Goal: Navigation & Orientation: Find specific page/section

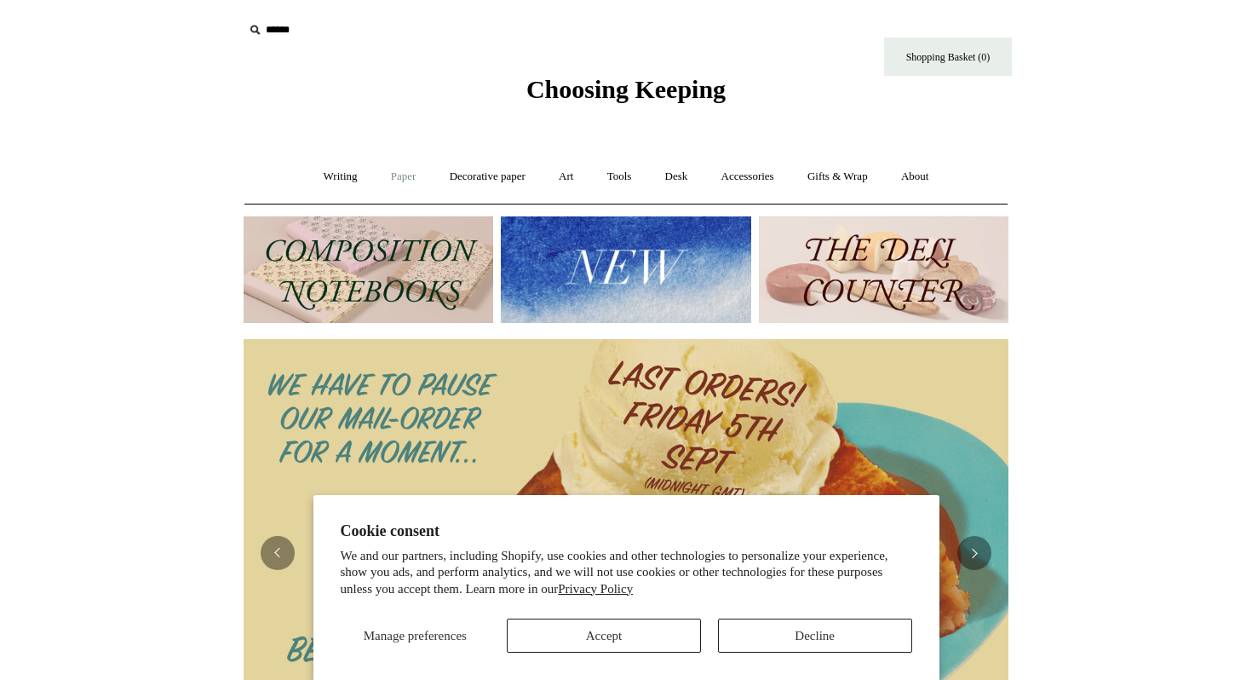
click at [389, 181] on link "Paper +" at bounding box center [404, 176] width 56 height 45
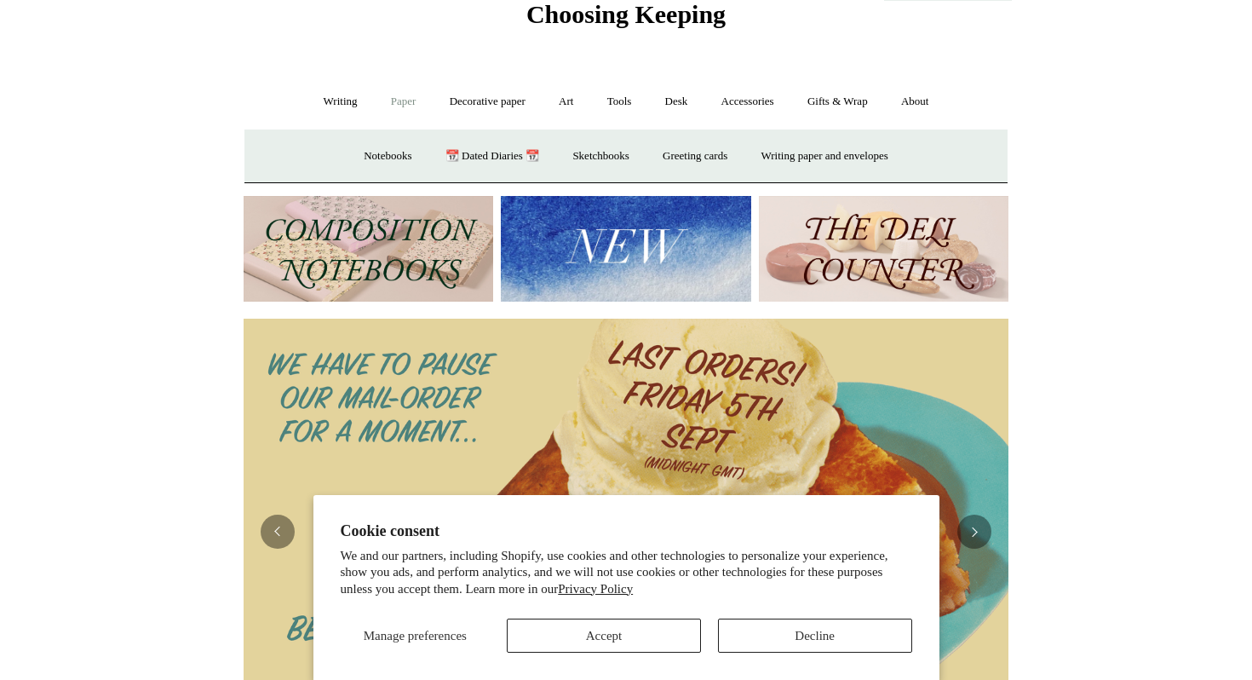
scroll to position [81, 0]
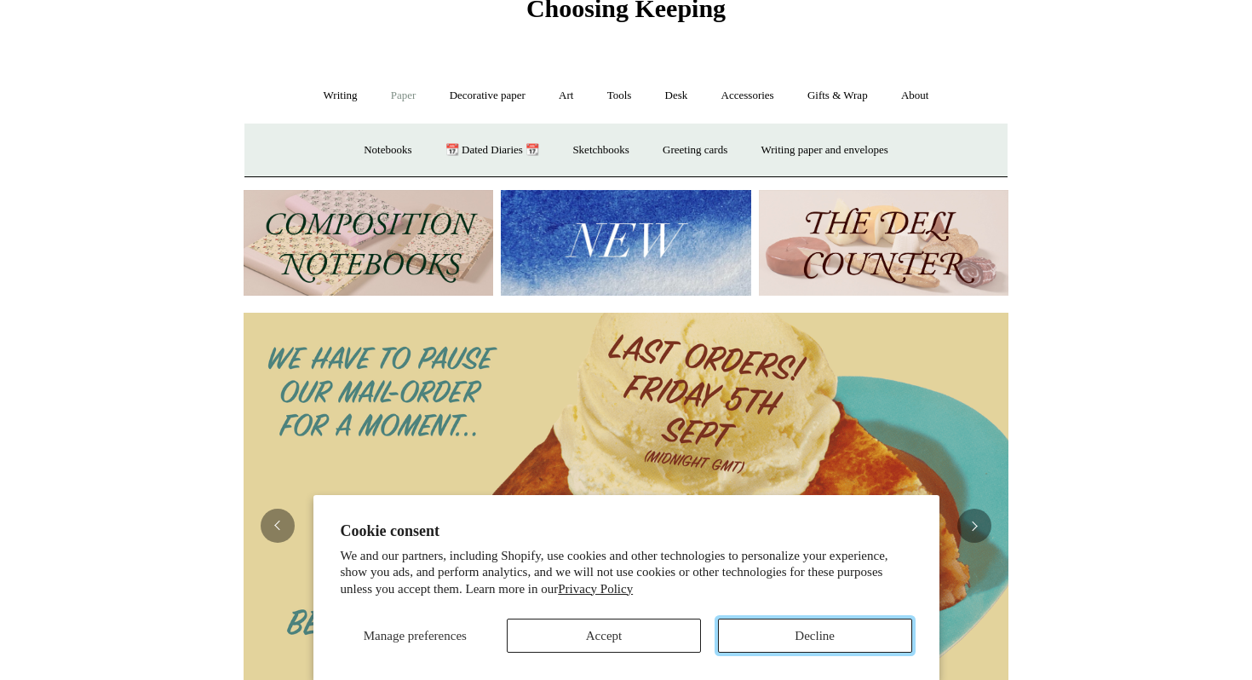
click at [852, 633] on button "Decline" at bounding box center [815, 635] width 194 height 34
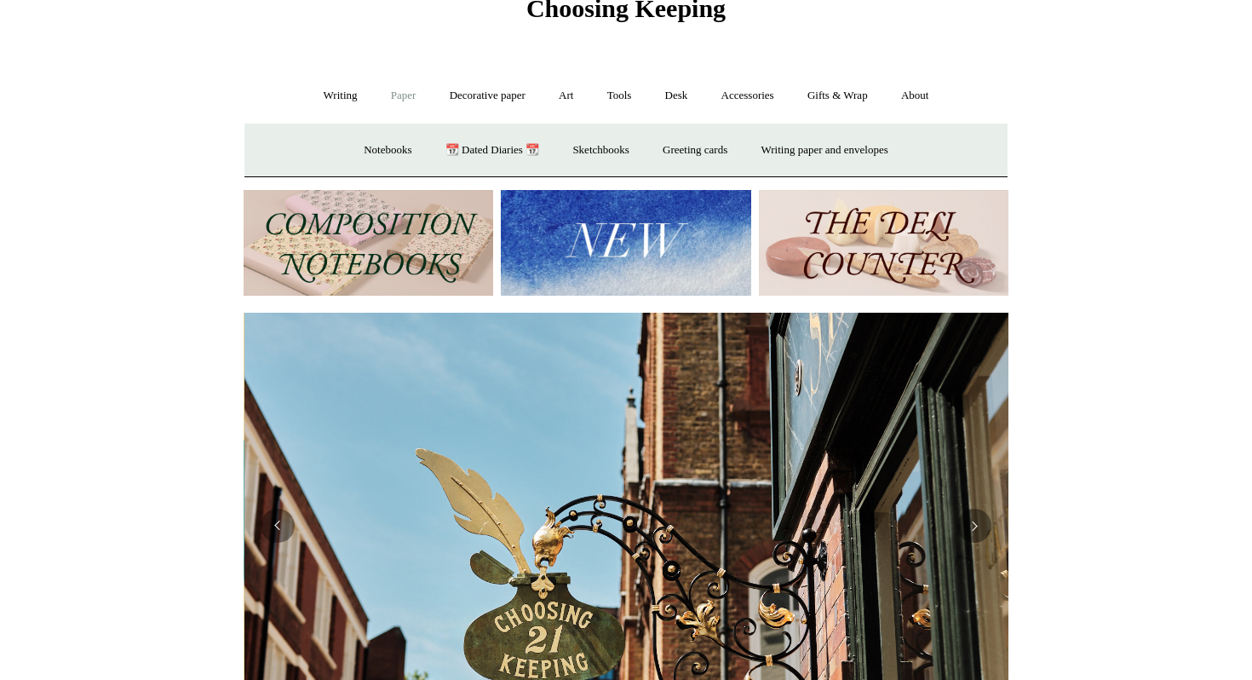
scroll to position [0, 765]
click at [281, 560] on button "Previous" at bounding box center [278, 553] width 34 height 34
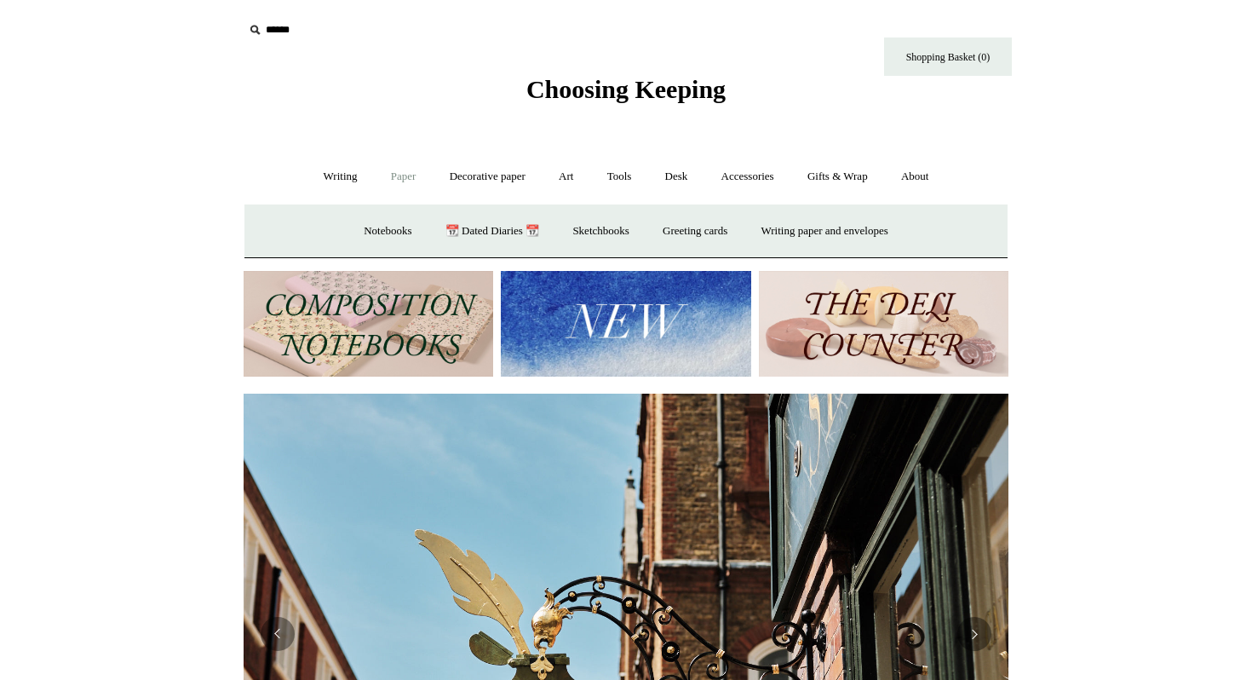
click at [403, 175] on link "Paper -" at bounding box center [404, 176] width 56 height 45
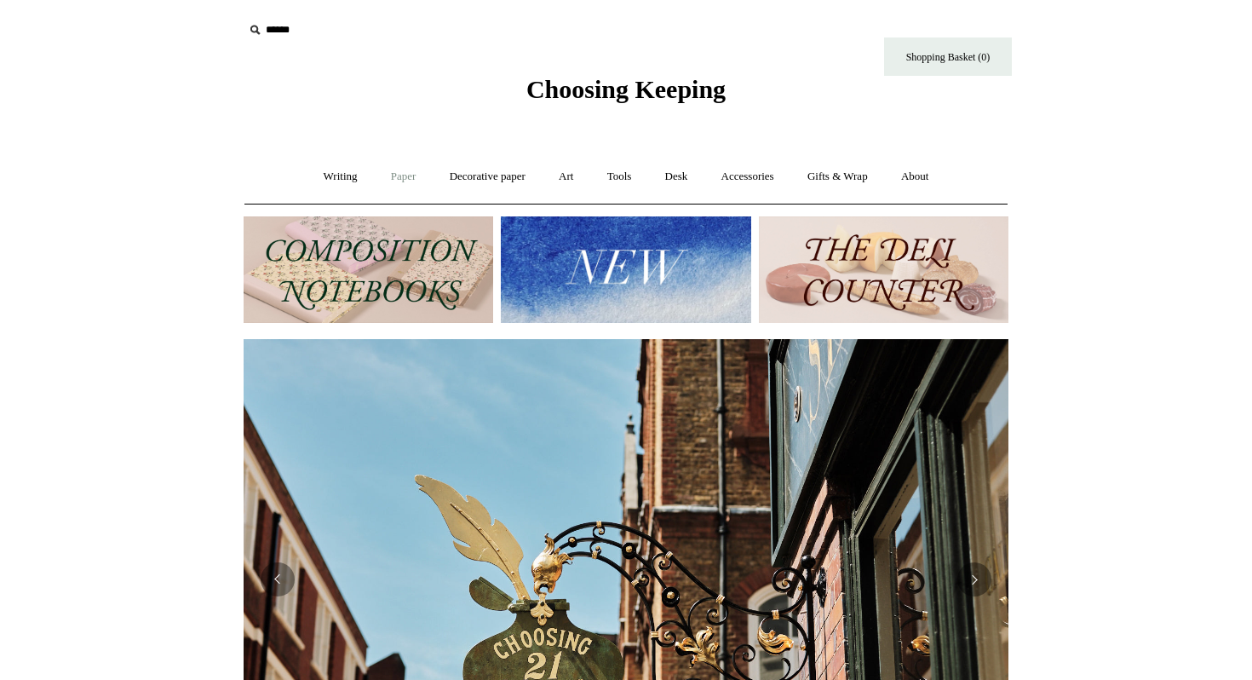
click at [399, 174] on link "Paper +" at bounding box center [404, 176] width 56 height 45
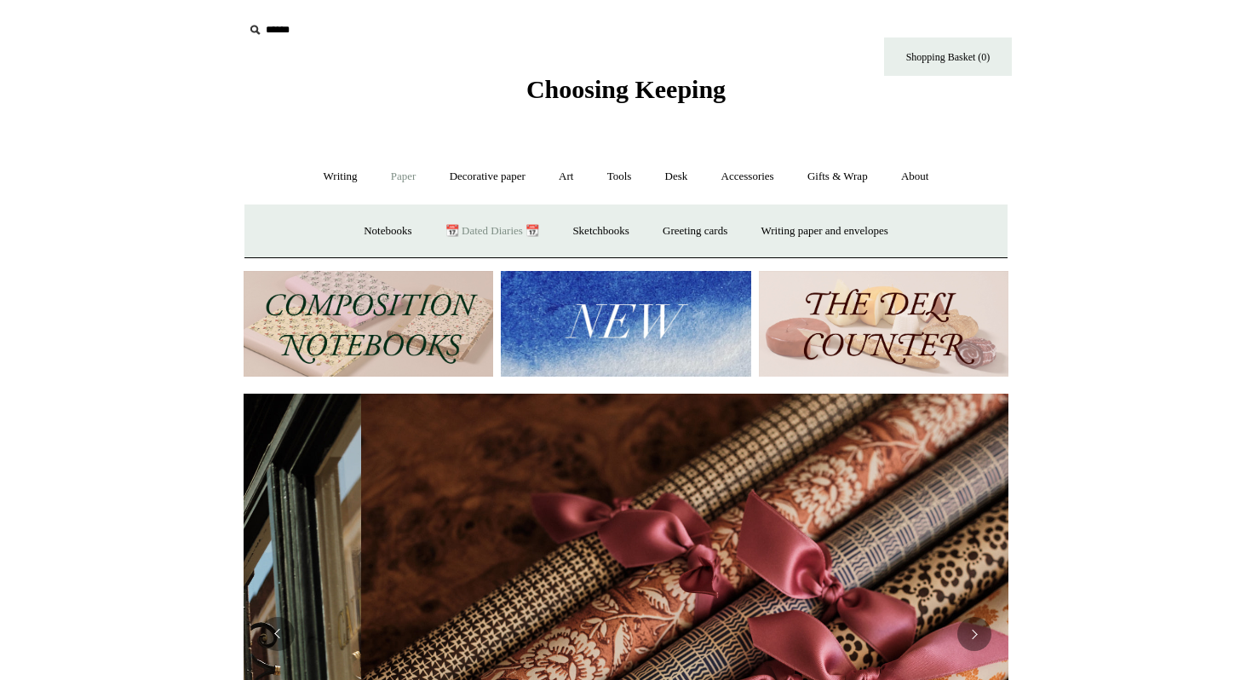
scroll to position [0, 1530]
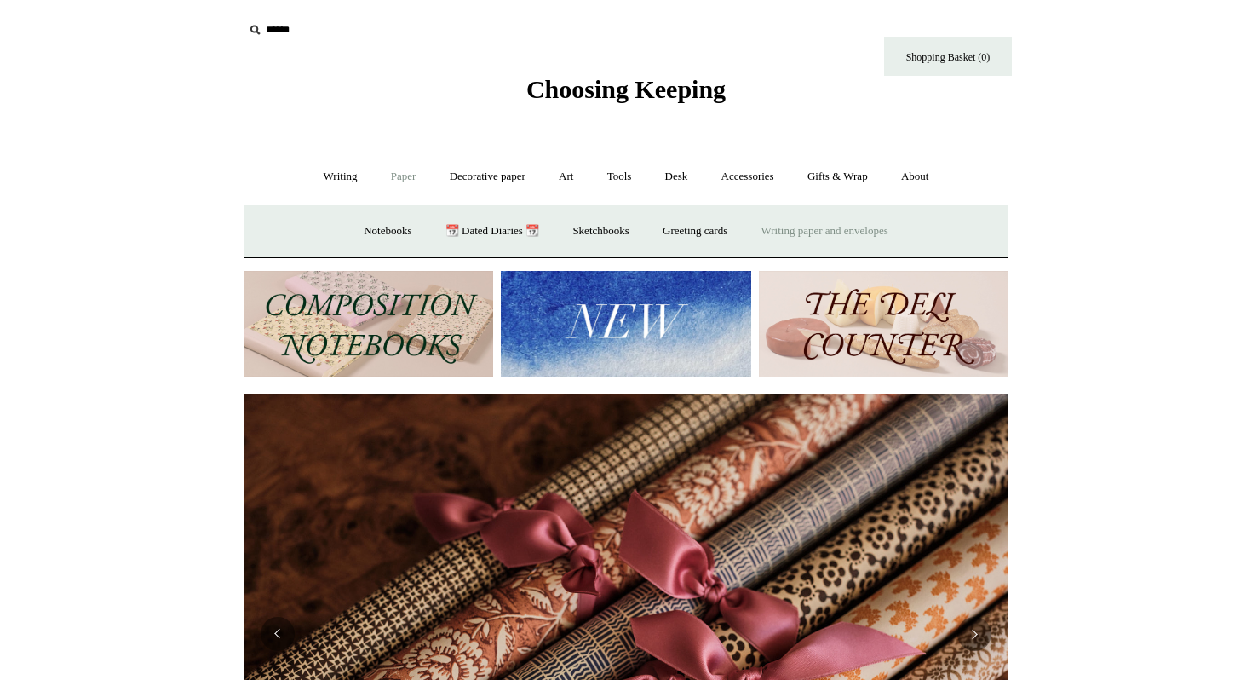
click at [819, 238] on link "Writing paper and envelopes +" at bounding box center [825, 231] width 158 height 45
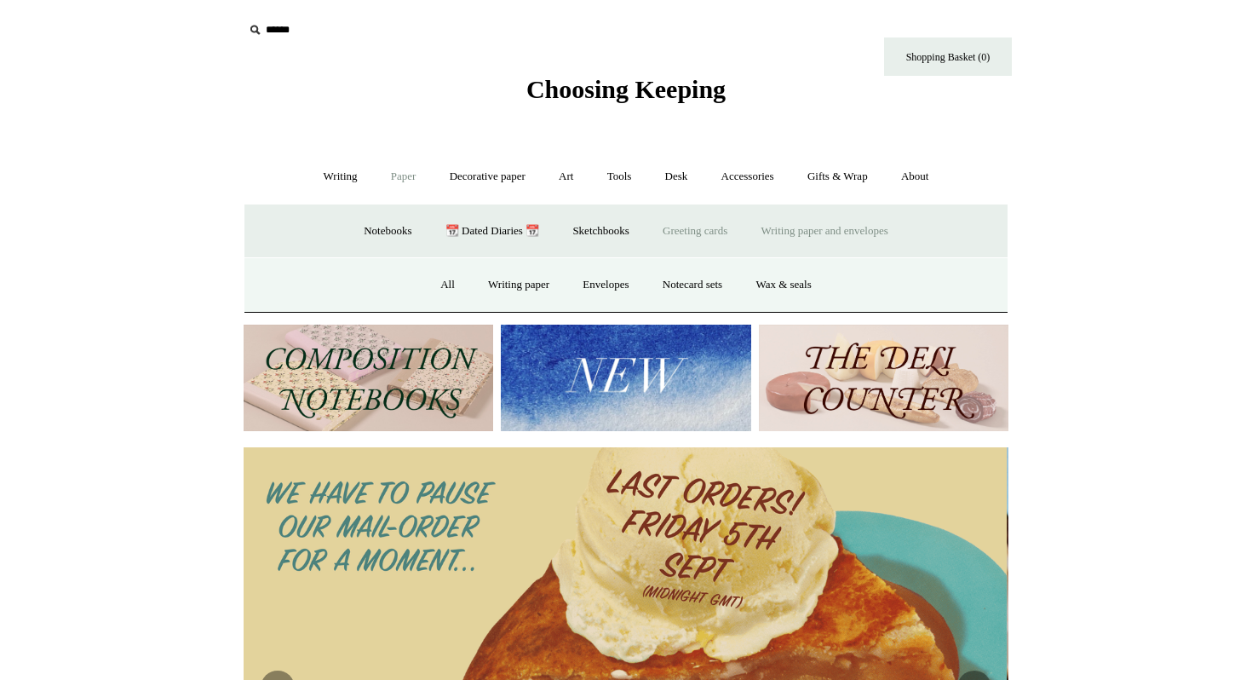
scroll to position [0, 0]
click at [691, 231] on link "Greeting cards +" at bounding box center [694, 231] width 95 height 45
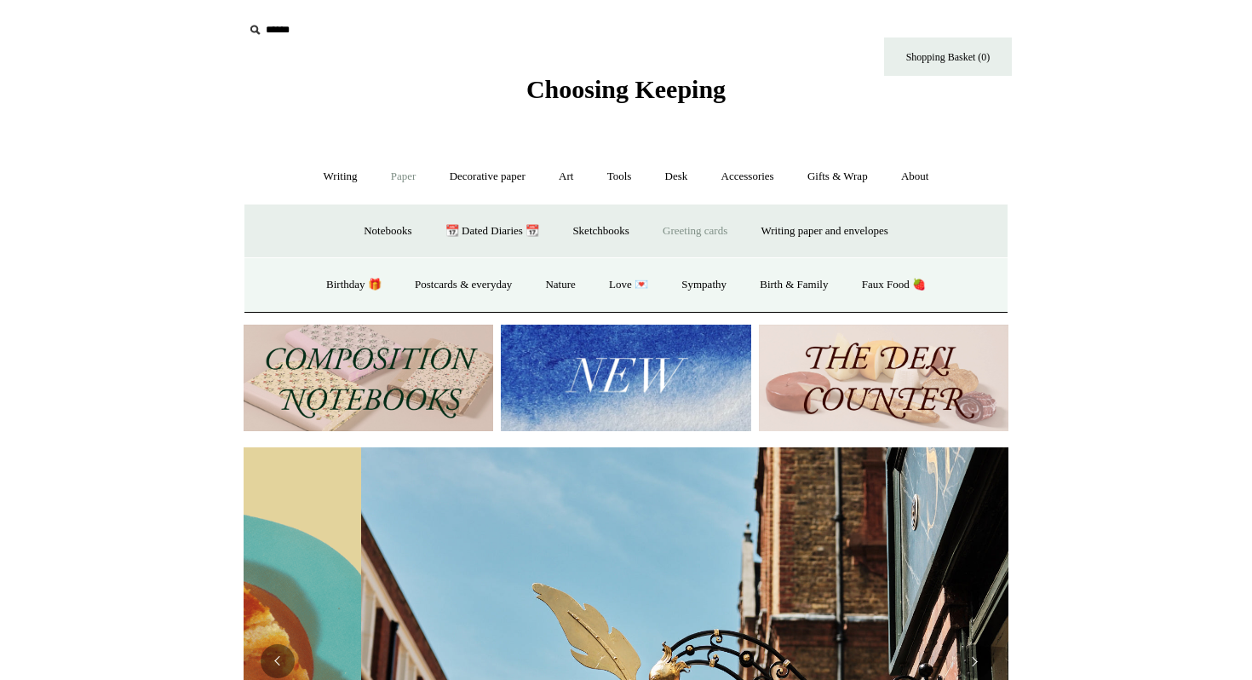
scroll to position [0, 765]
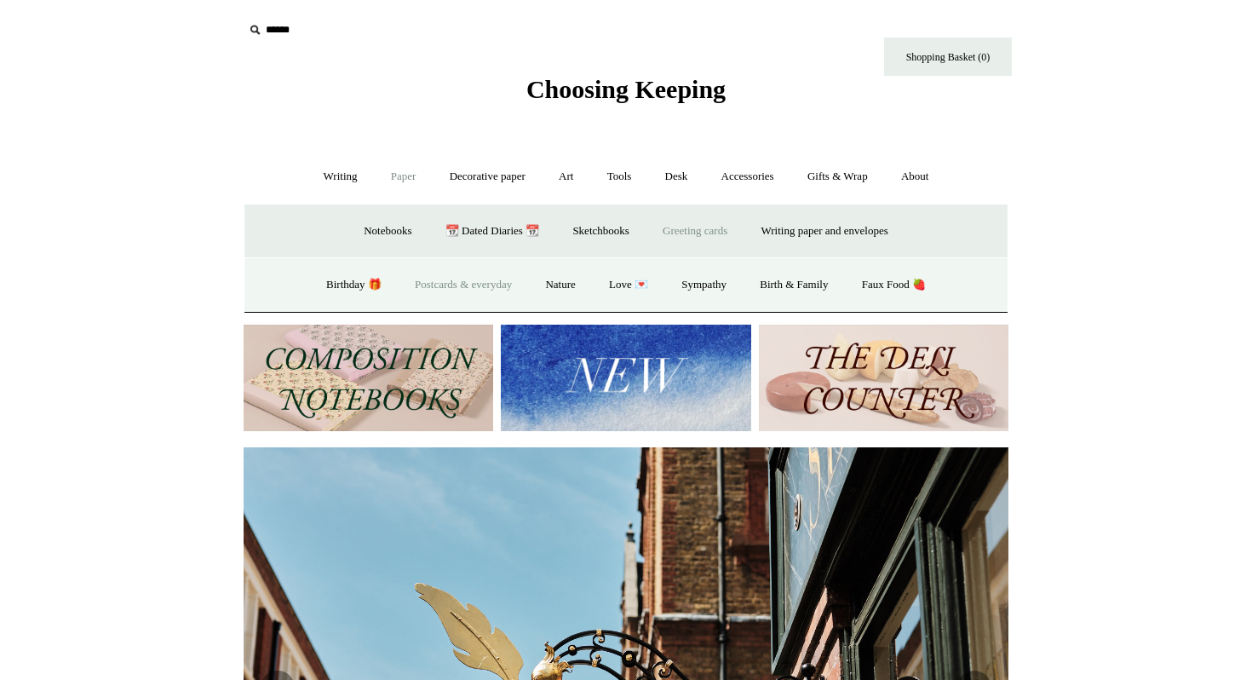
click at [496, 284] on link "Postcards & everyday" at bounding box center [463, 284] width 128 height 45
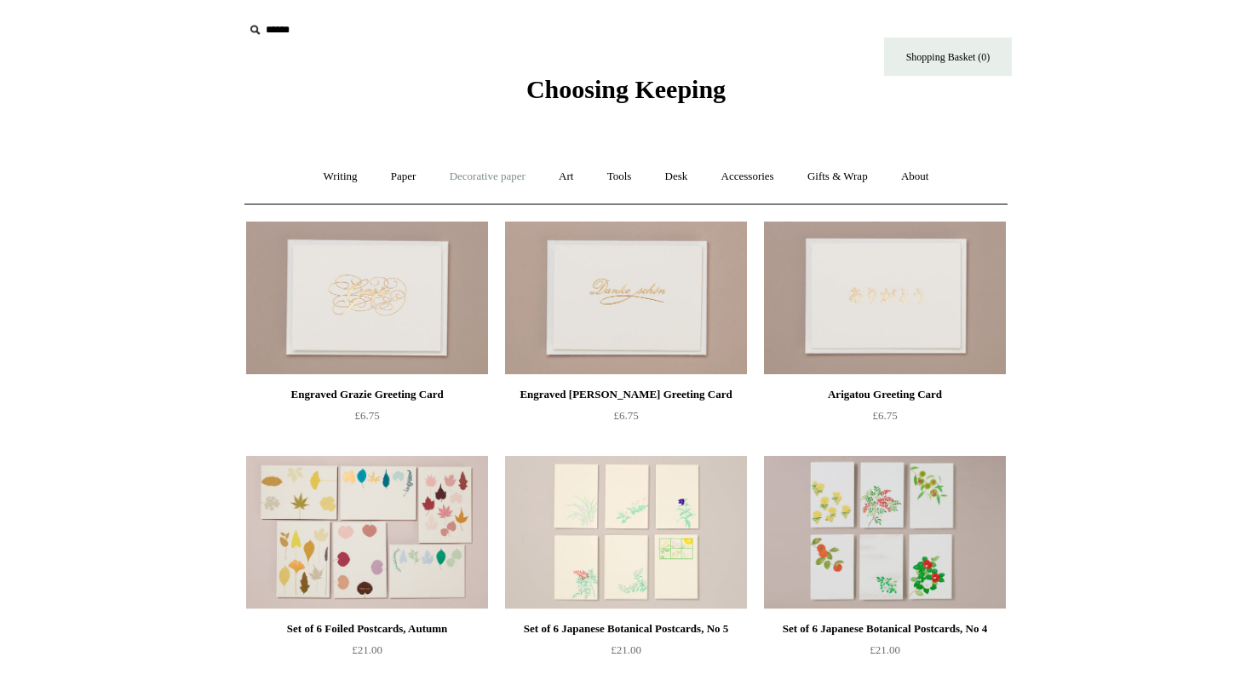
click at [462, 179] on link "Decorative paper +" at bounding box center [487, 176] width 106 height 45
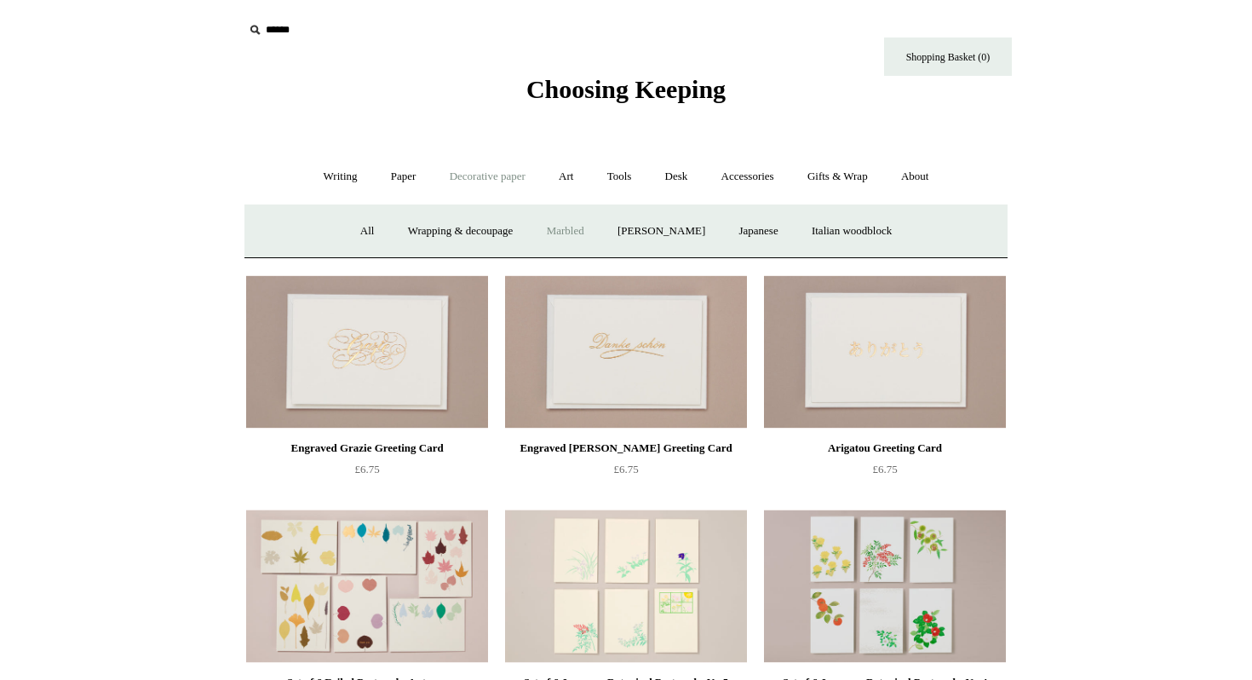
click at [566, 225] on link "Marbled" at bounding box center [566, 231] width 68 height 45
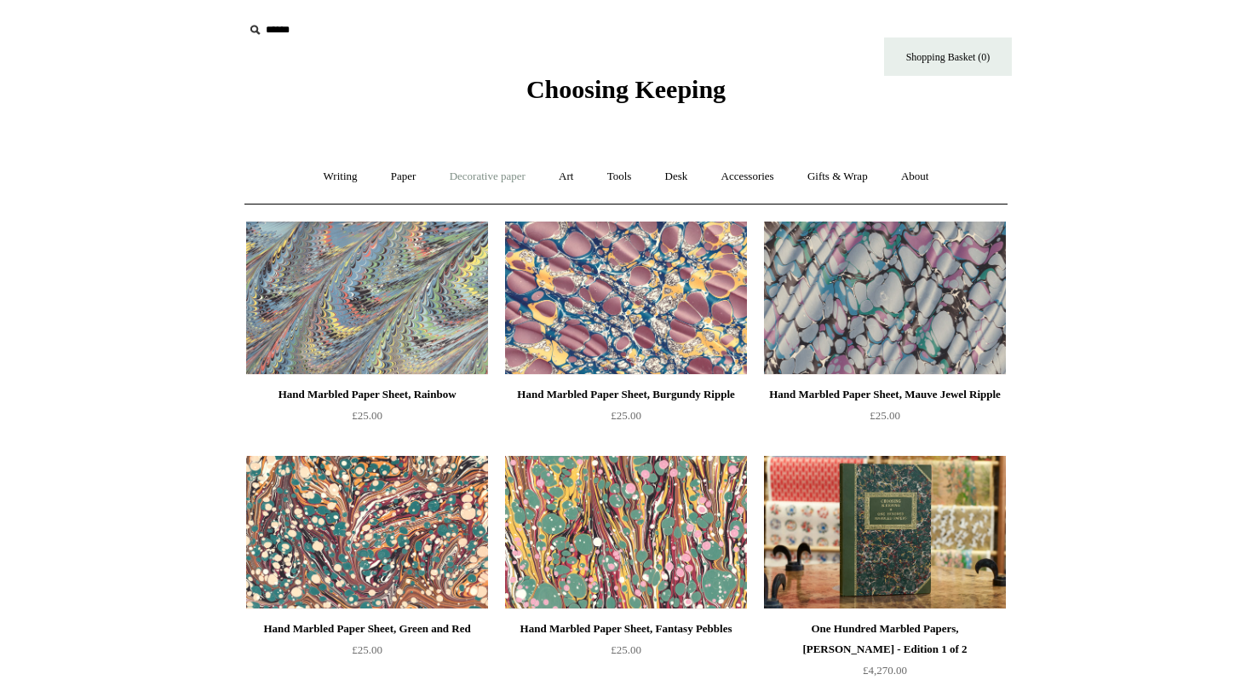
click at [491, 178] on link "Decorative paper +" at bounding box center [487, 176] width 106 height 45
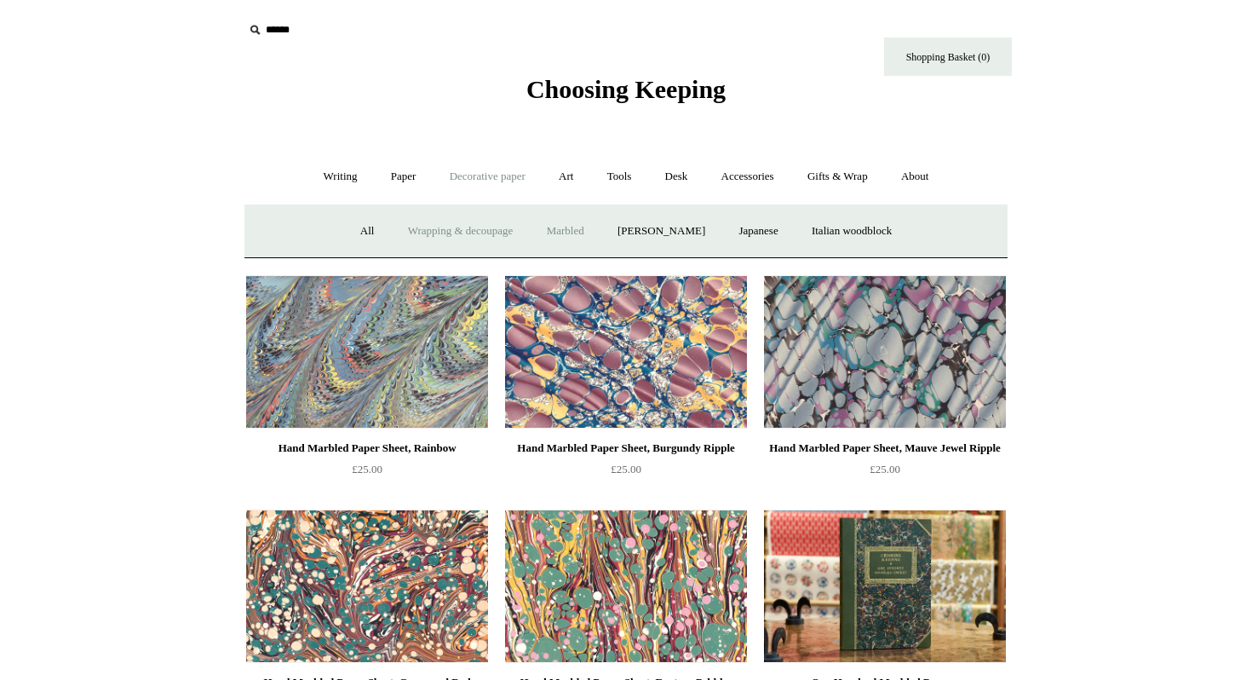
click at [445, 233] on link "Wrapping & decoupage" at bounding box center [461, 231] width 136 height 45
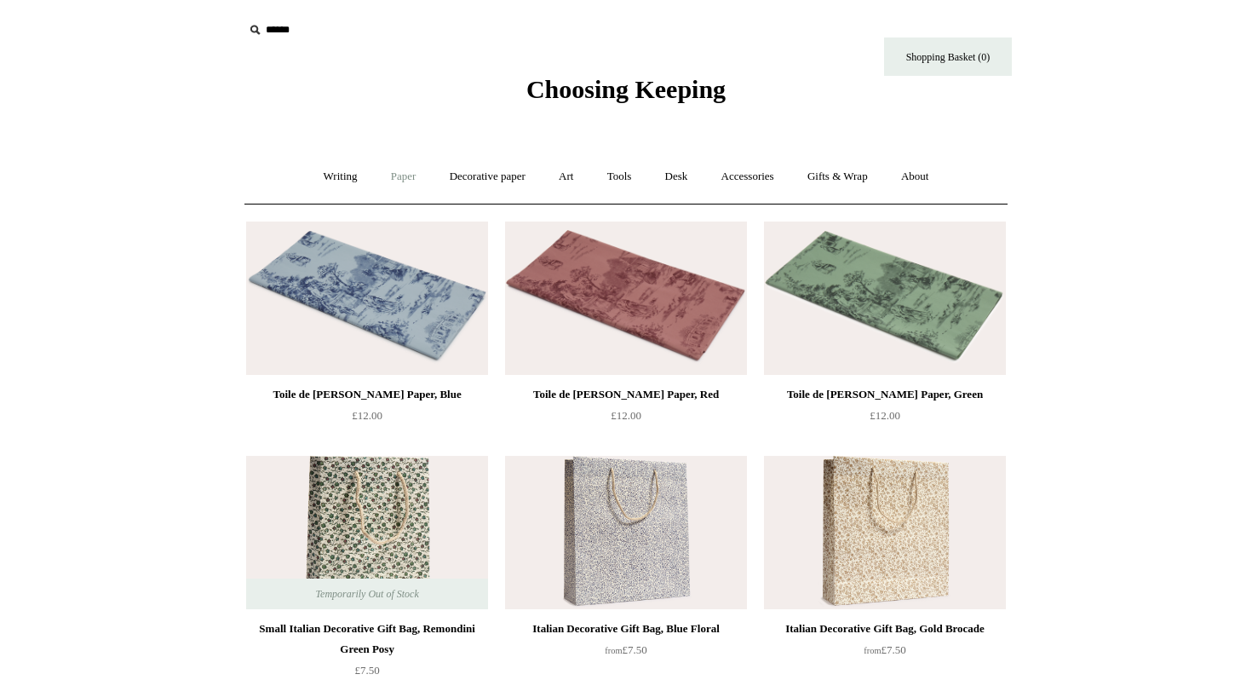
click at [407, 182] on link "Paper +" at bounding box center [404, 176] width 56 height 45
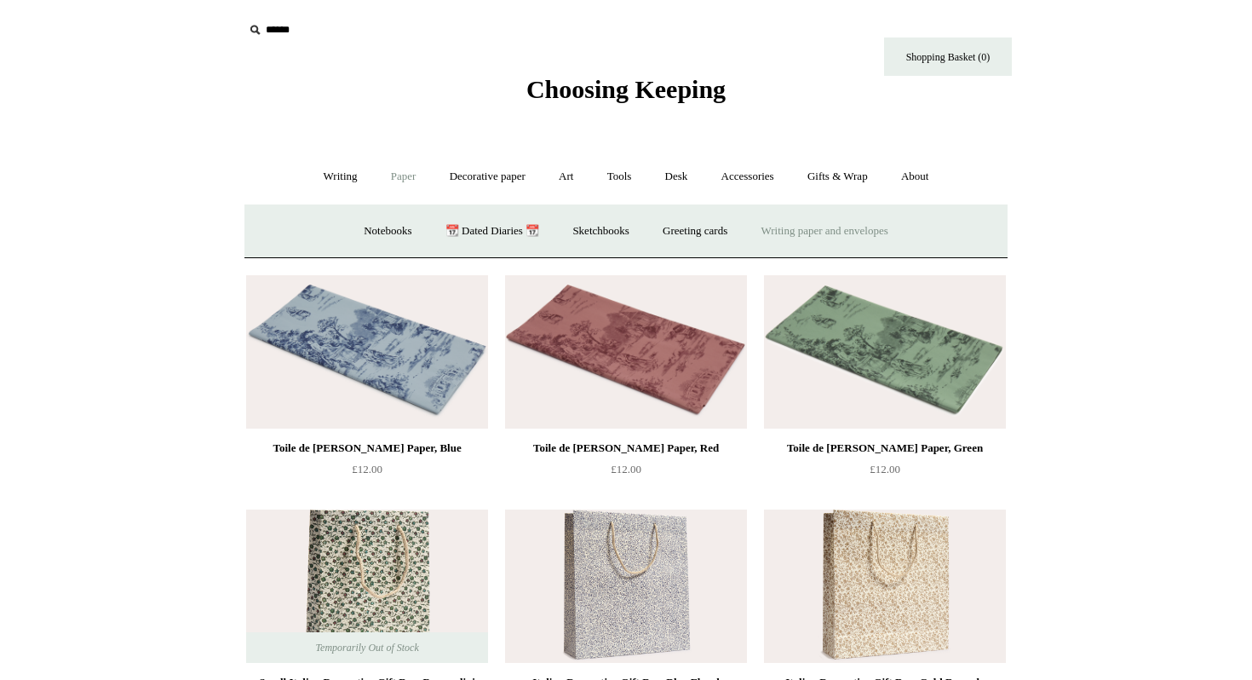
click at [772, 220] on link "Writing paper and envelopes +" at bounding box center [825, 231] width 158 height 45
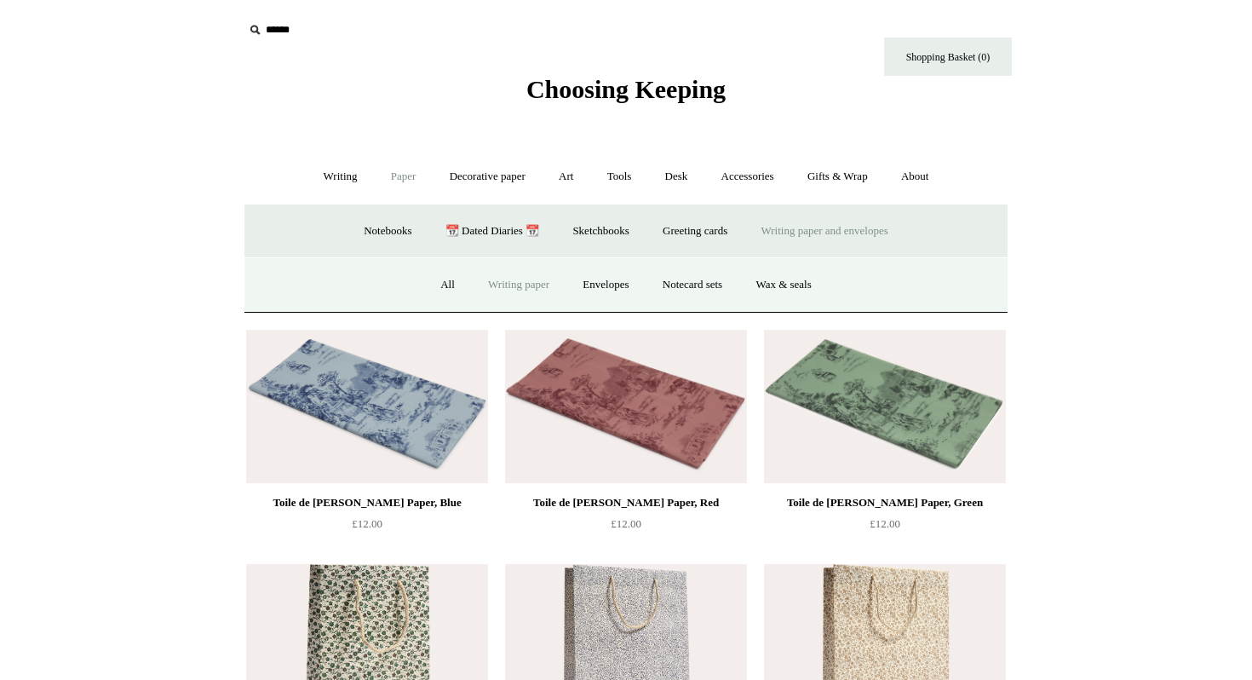
click at [526, 285] on link "Writing paper" at bounding box center [519, 284] width 92 height 45
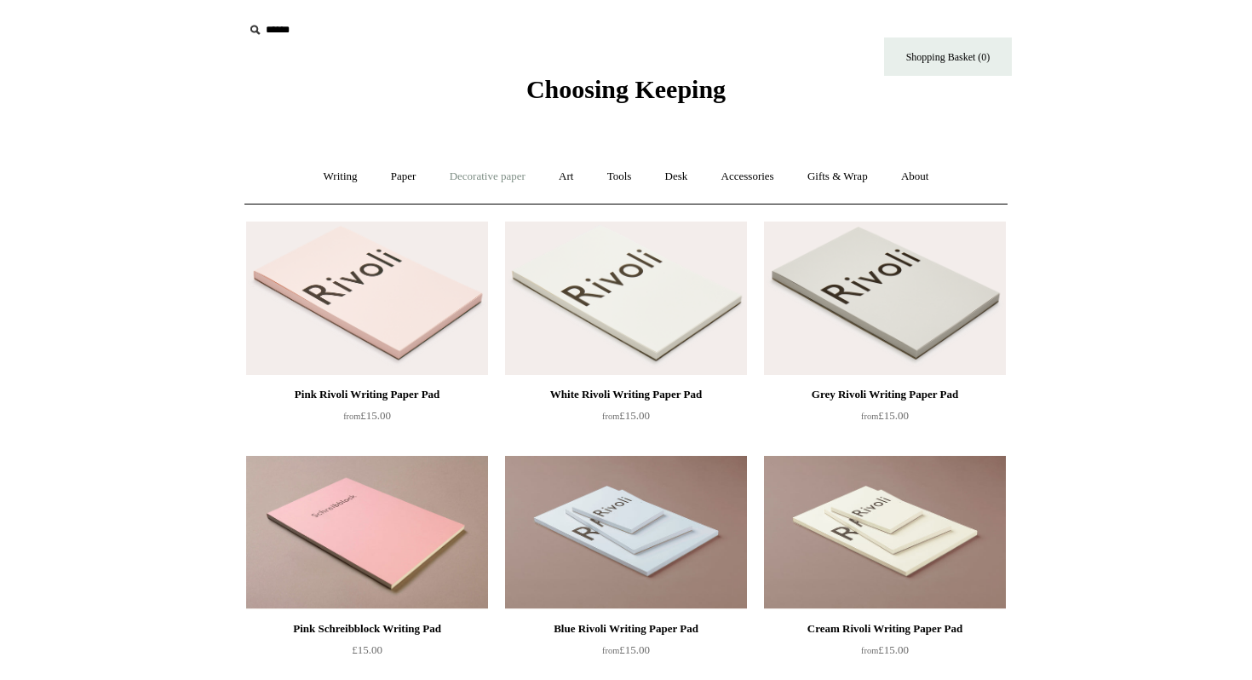
click at [506, 181] on link "Decorative paper +" at bounding box center [487, 176] width 106 height 45
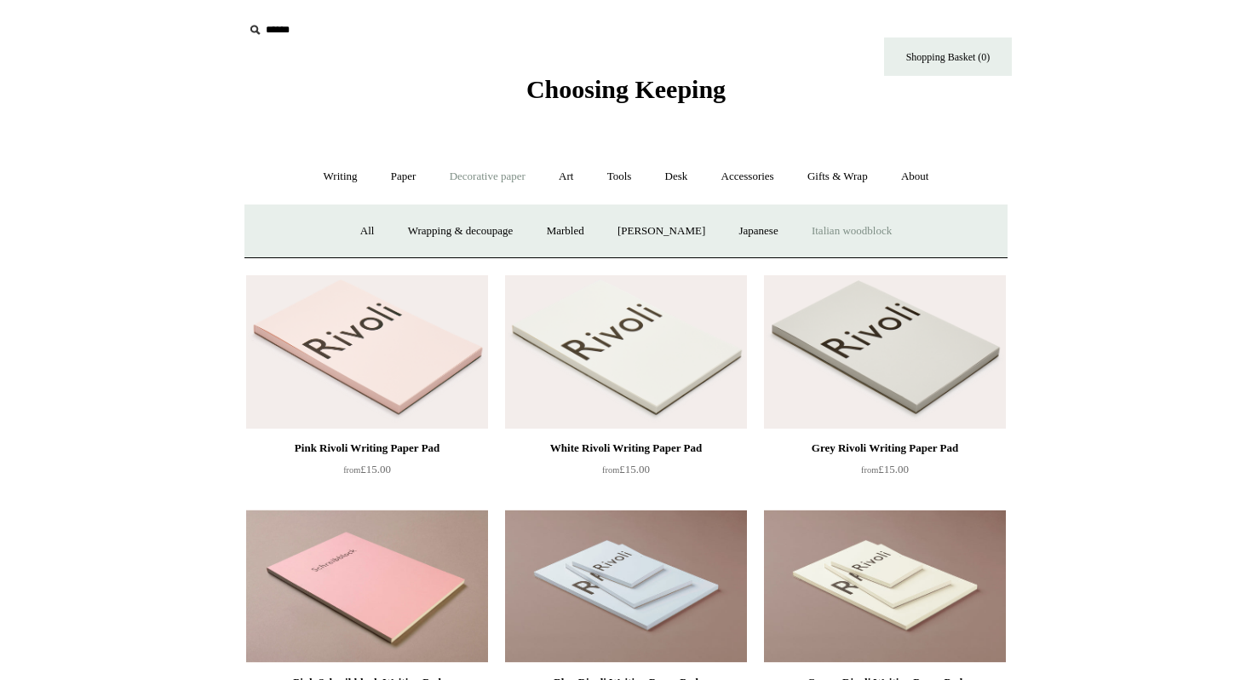
click at [857, 227] on link "Italian woodblock" at bounding box center [851, 231] width 111 height 45
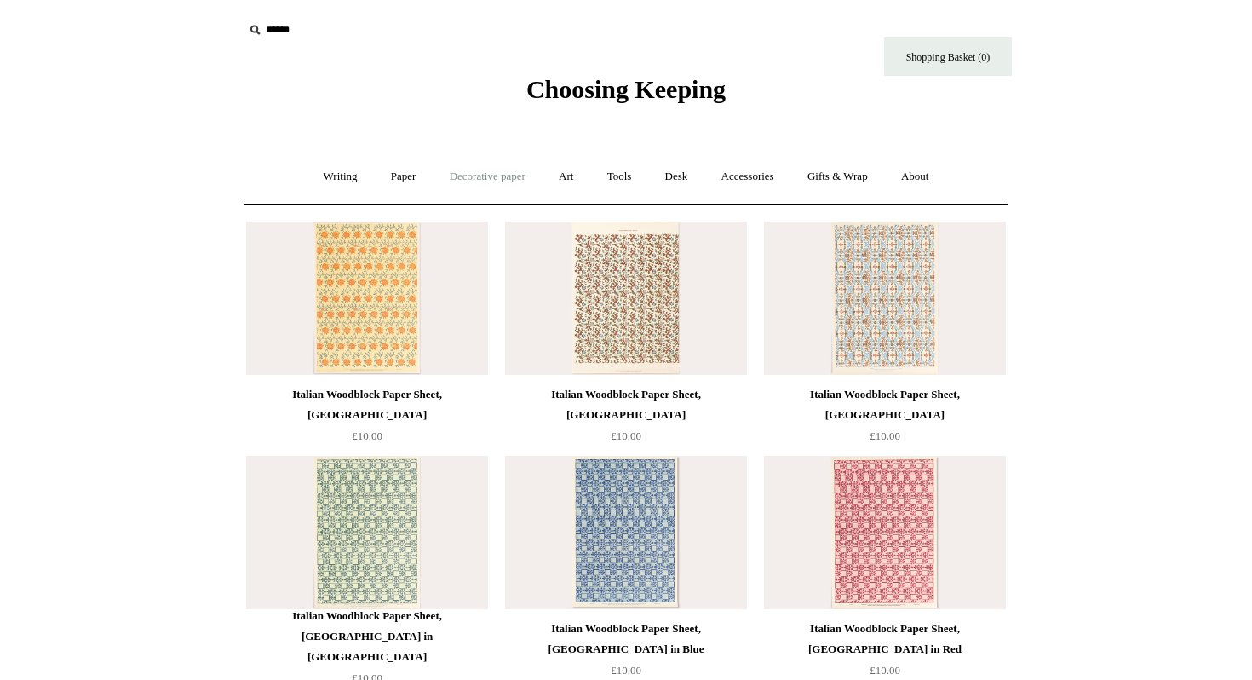
click at [477, 175] on link "Decorative paper +" at bounding box center [487, 176] width 106 height 45
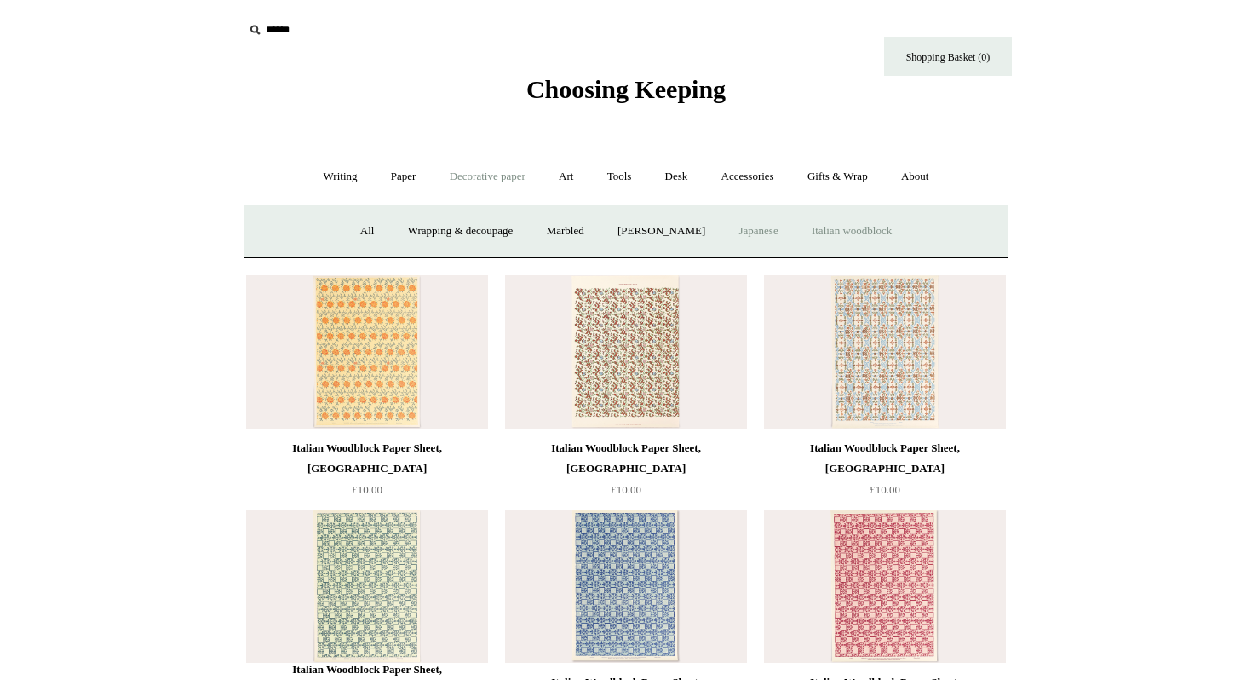
click at [750, 223] on link "Japanese" at bounding box center [758, 231] width 70 height 45
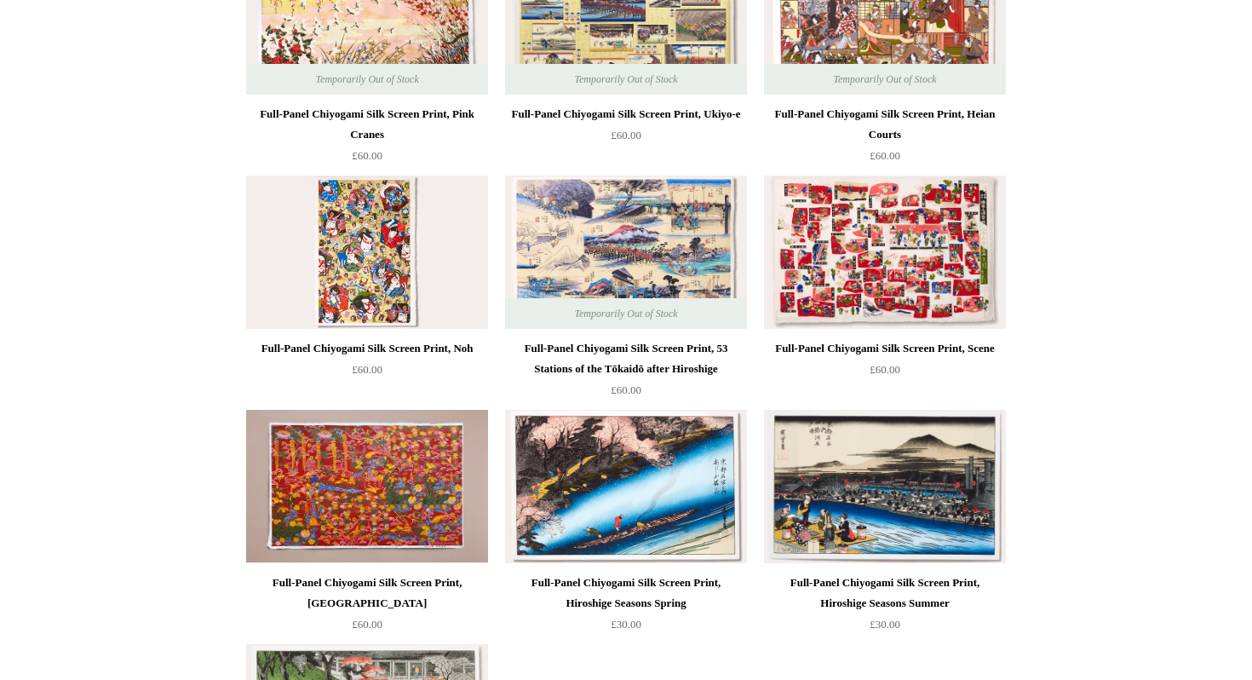
scroll to position [969, 0]
